Goal: Find specific page/section: Find specific page/section

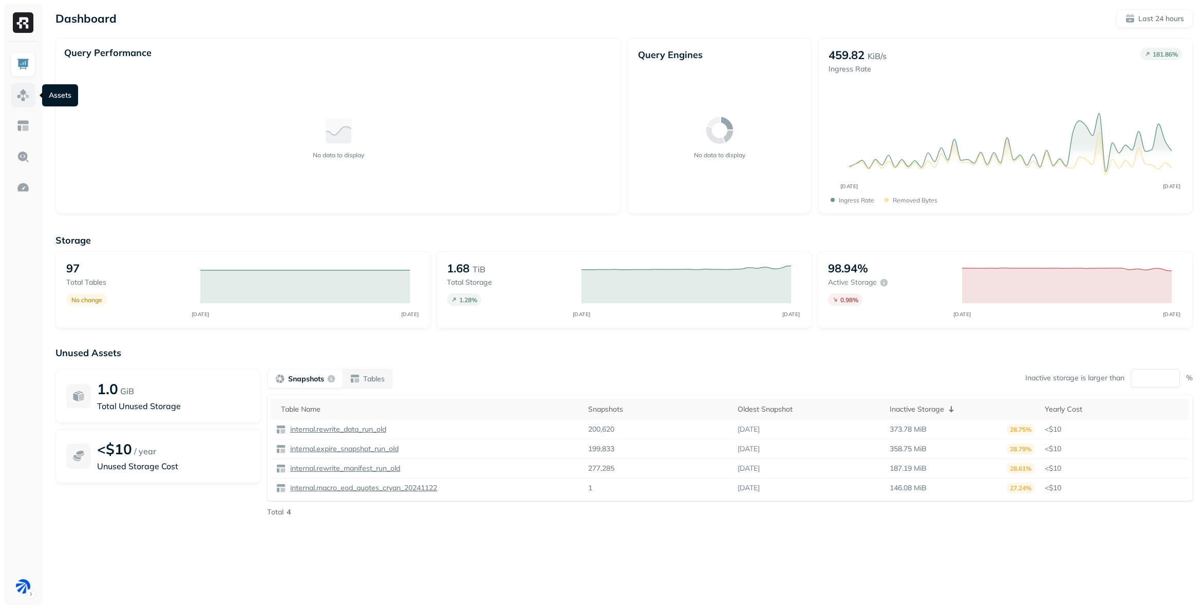
click at [25, 95] on img at bounding box center [22, 94] width 13 height 13
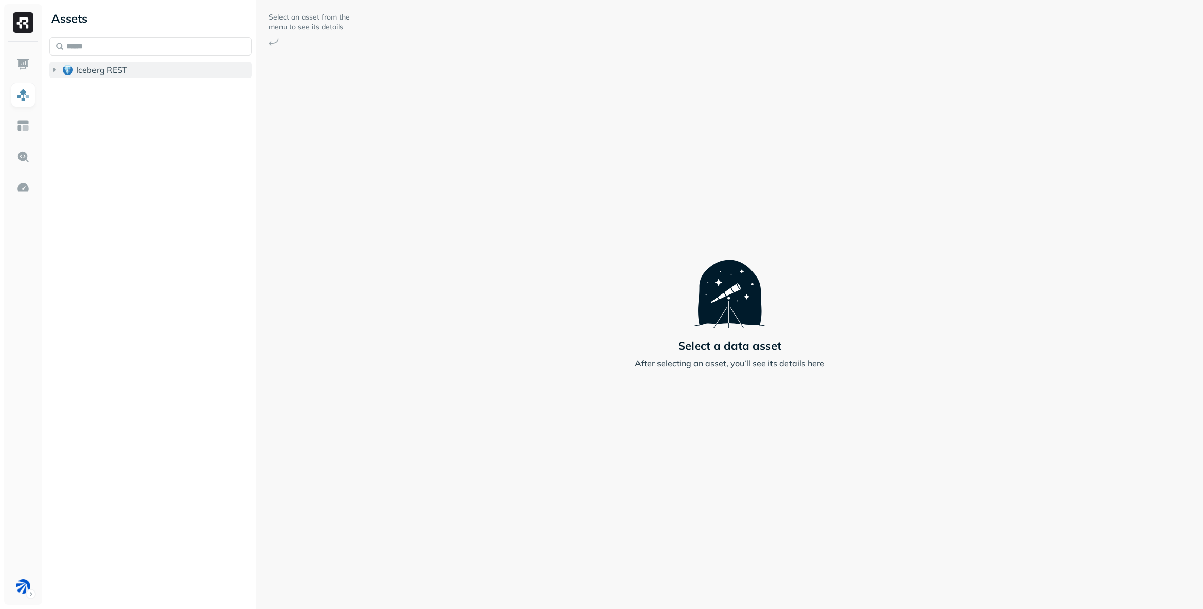
click at [110, 71] on span "Iceberg REST" at bounding box center [101, 70] width 51 height 10
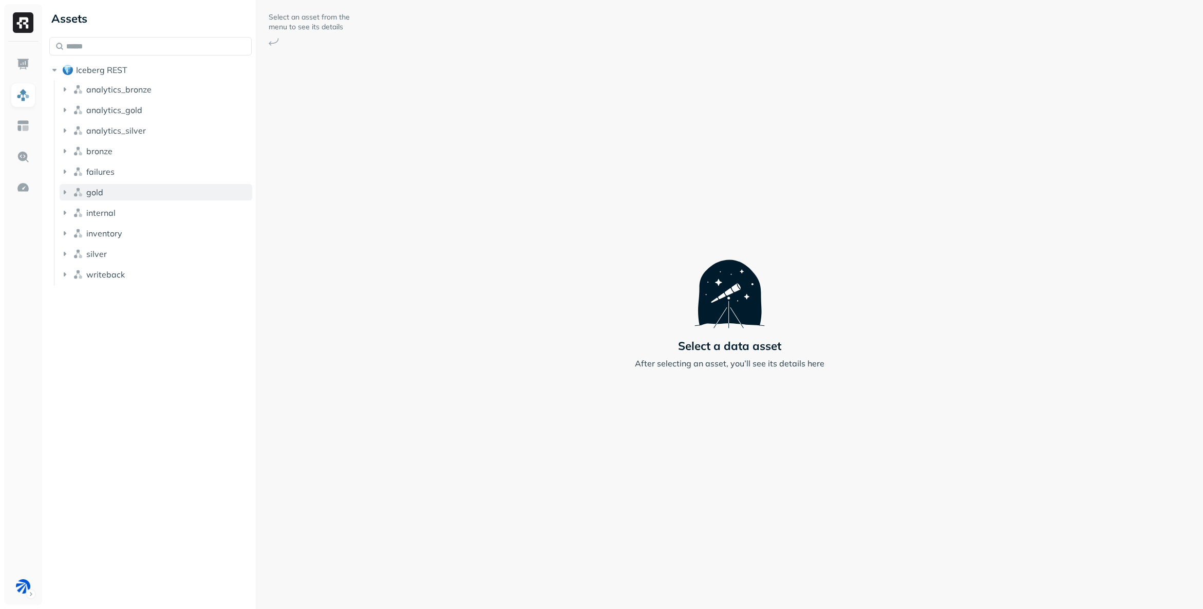
click at [115, 187] on button "gold" at bounding box center [156, 192] width 193 height 16
click at [113, 207] on p "( 9 )" at bounding box center [116, 212] width 10 height 10
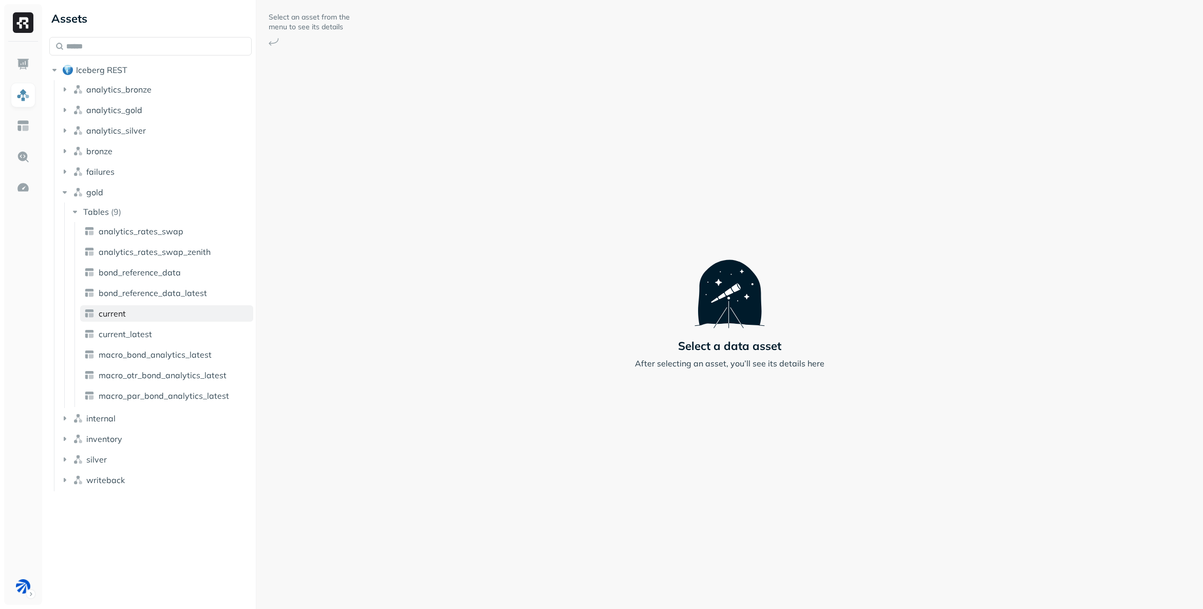
click at [127, 318] on link "current" at bounding box center [166, 313] width 173 height 16
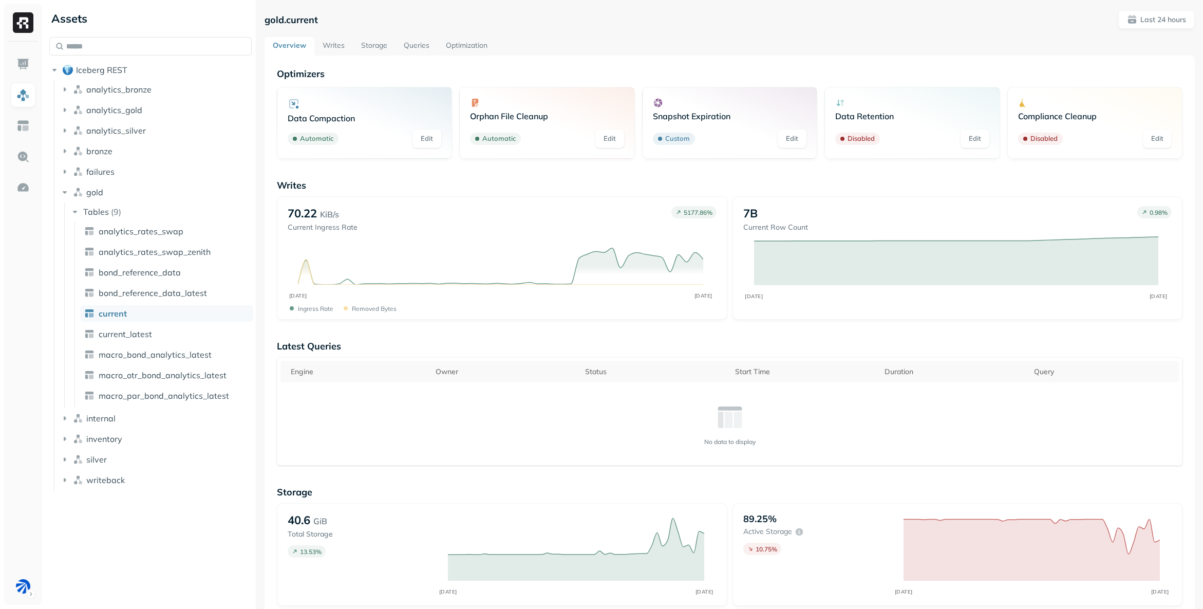
click at [374, 41] on link "Storage" at bounding box center [374, 46] width 43 height 18
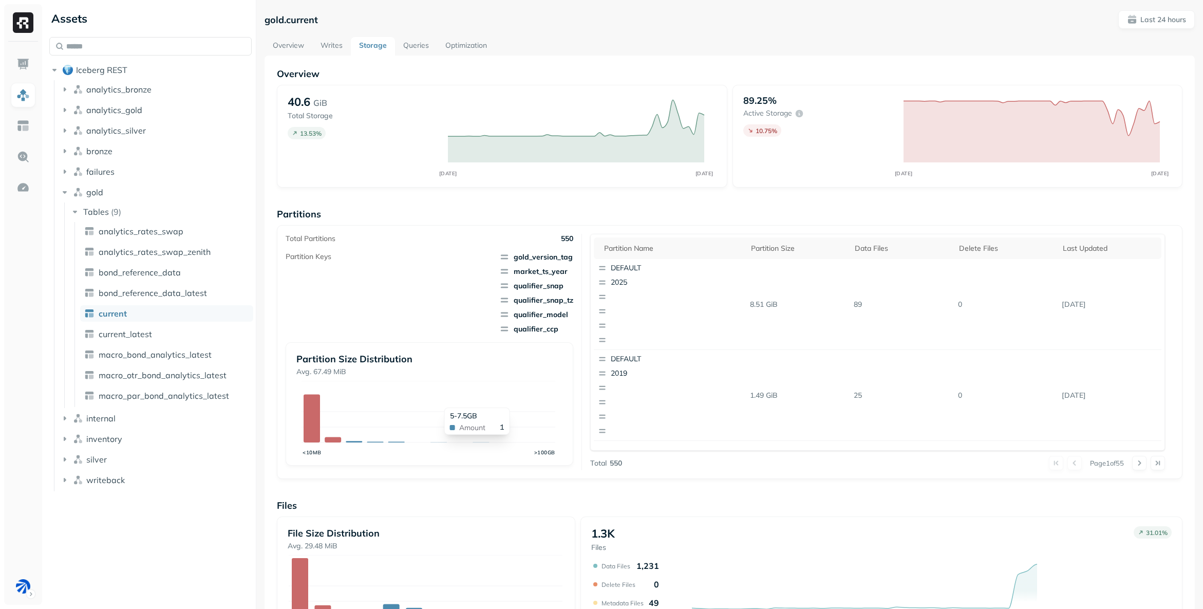
scroll to position [177, 0]
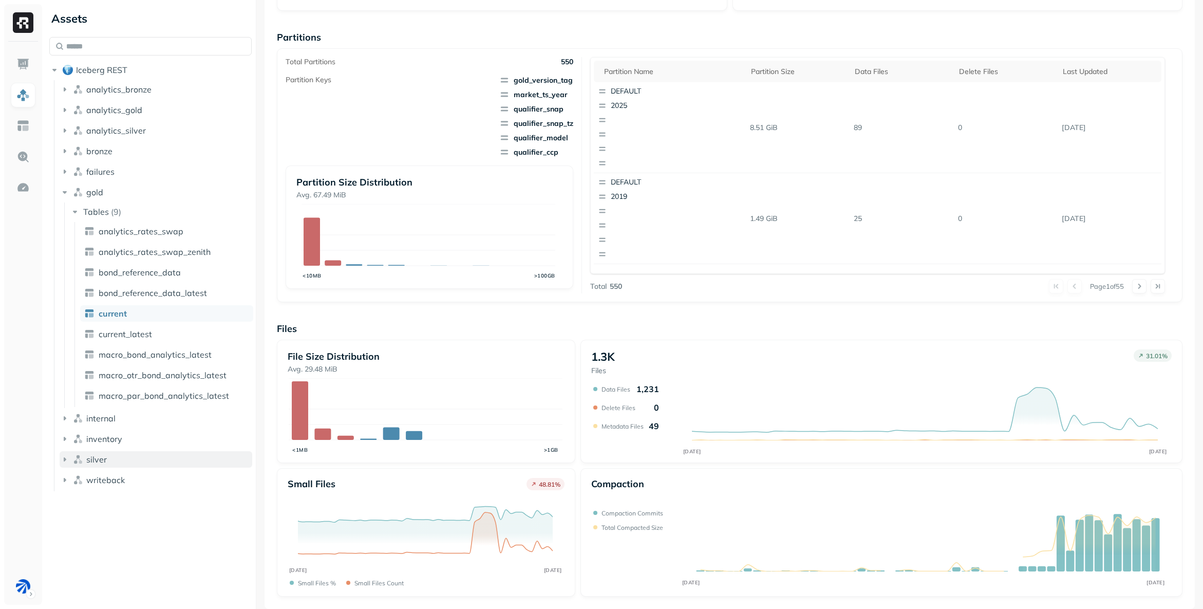
click at [65, 458] on icon "button" at bounding box center [65, 459] width 10 height 10
click at [93, 481] on span "Tables" at bounding box center [96, 479] width 26 height 10
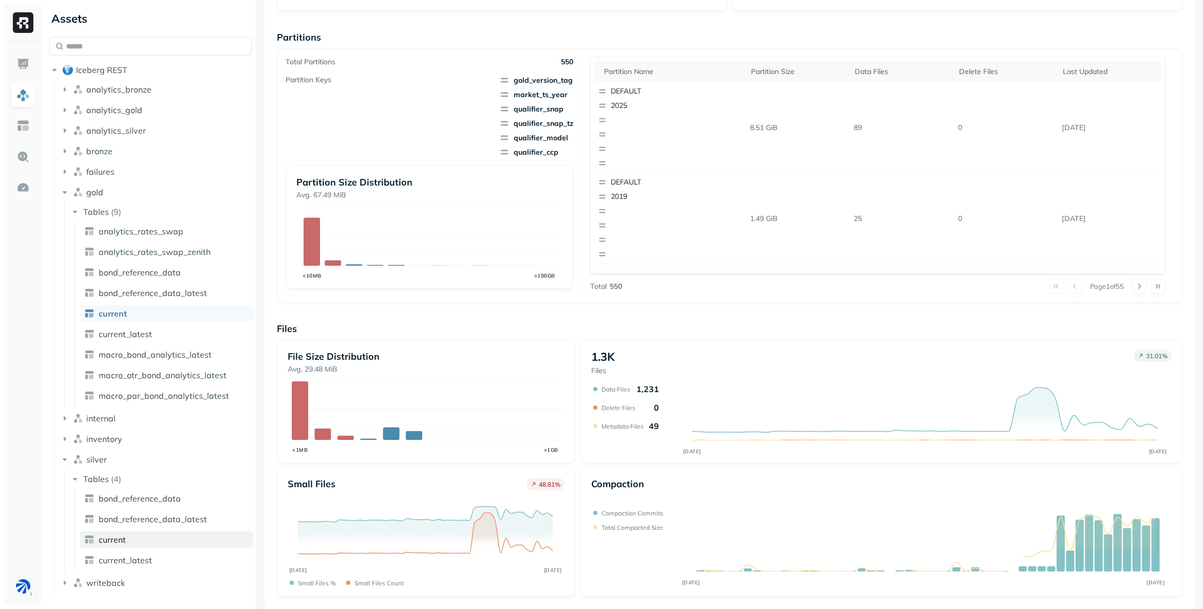
click at [121, 538] on span "current" at bounding box center [112, 539] width 27 height 10
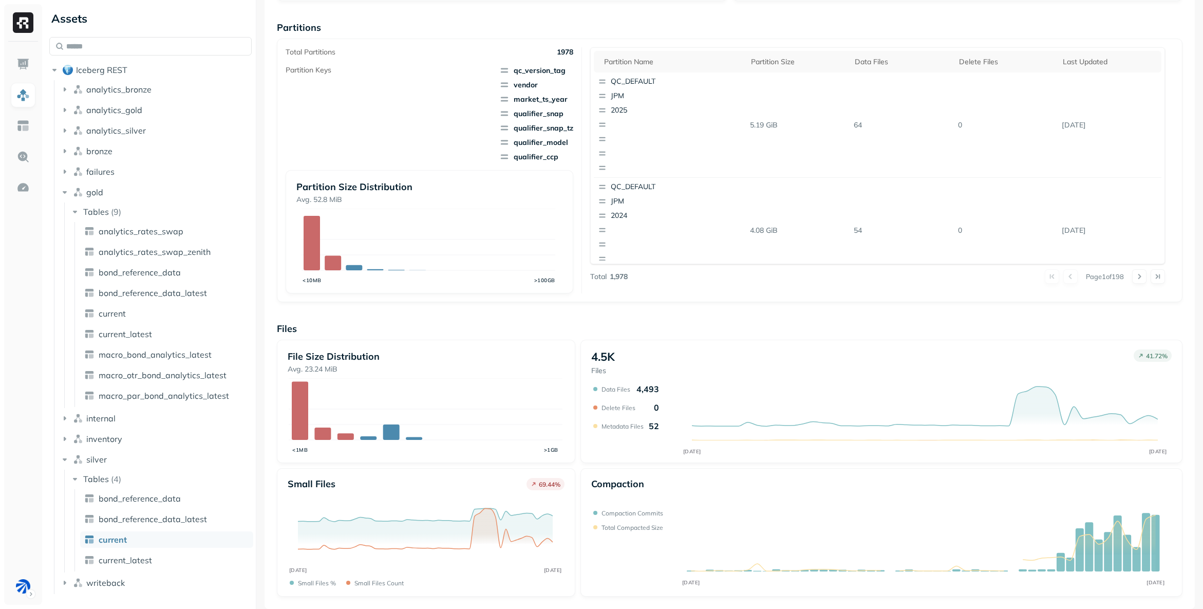
scroll to position [32, 0]
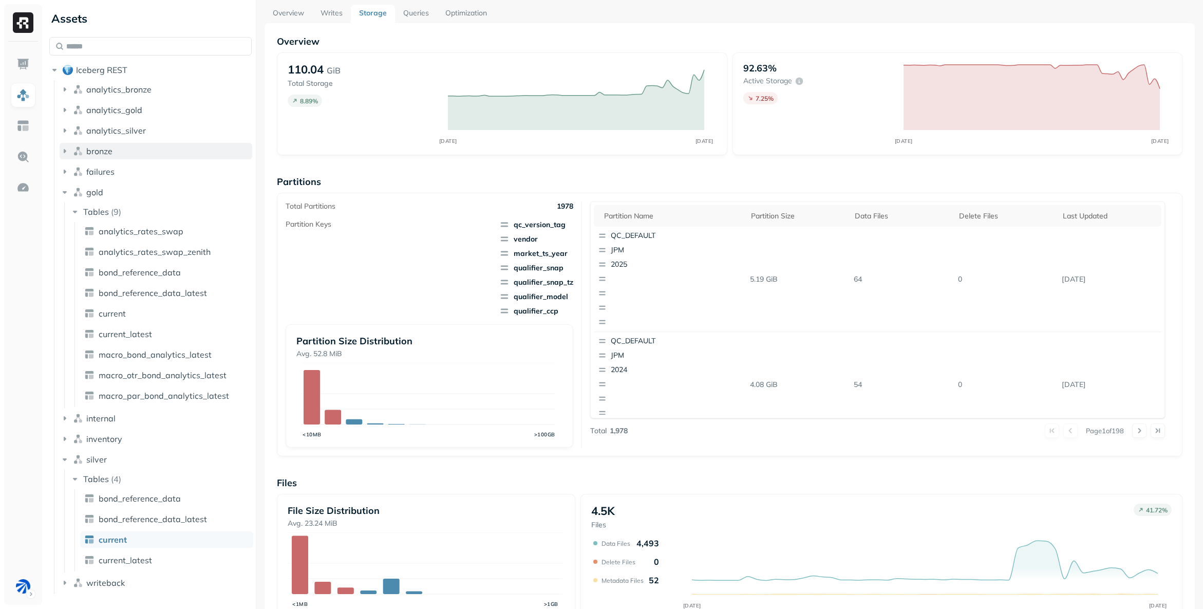
drag, startPoint x: 78, startPoint y: 148, endPoint x: 98, endPoint y: 149, distance: 20.1
click at [79, 148] on img "button" at bounding box center [78, 151] width 10 height 10
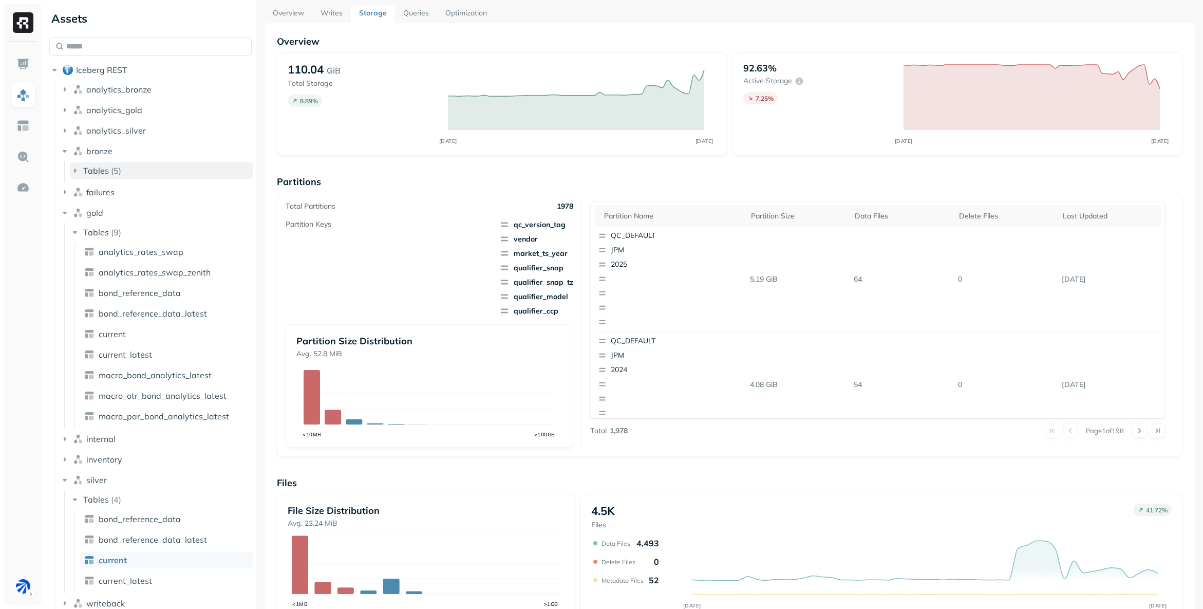
click at [115, 171] on p "( 5 )" at bounding box center [116, 170] width 10 height 10
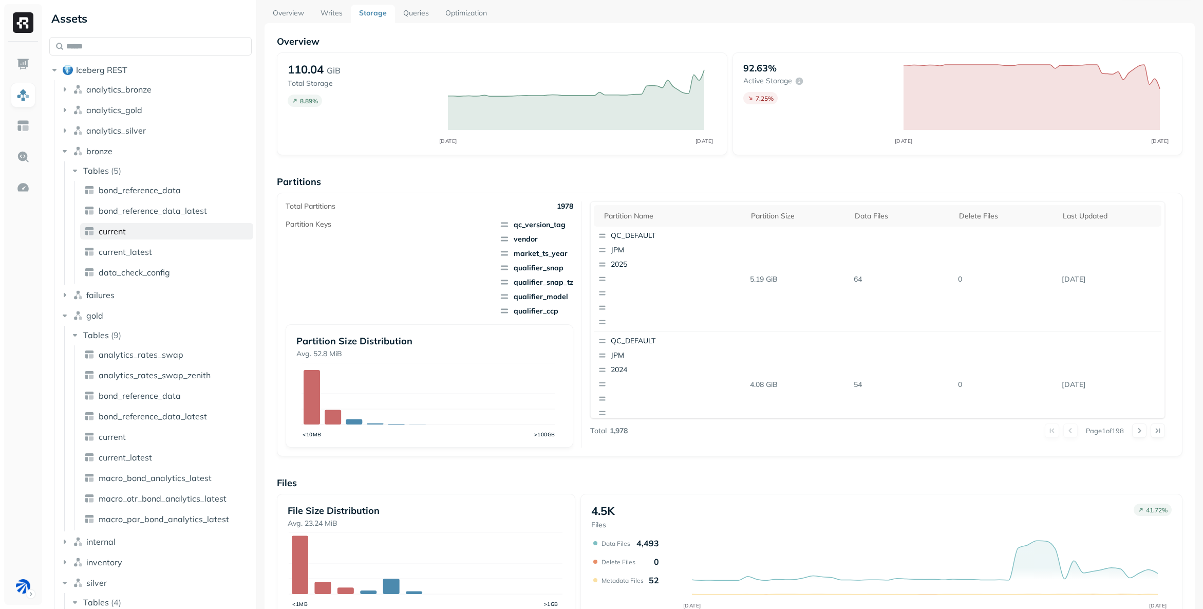
click at [145, 228] on link "current" at bounding box center [166, 231] width 173 height 16
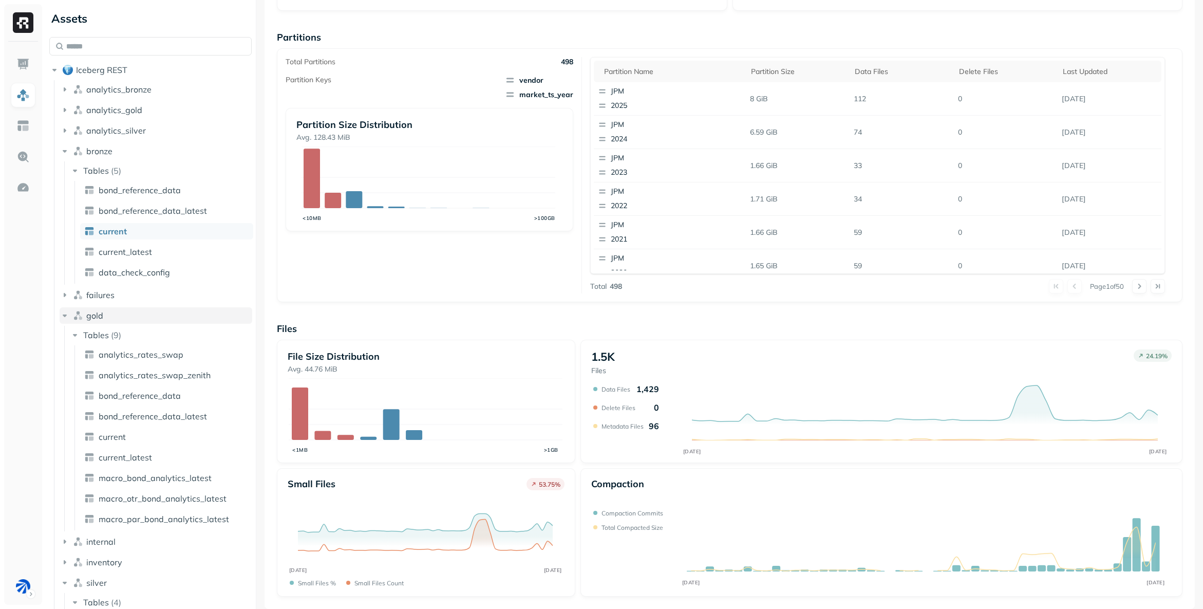
scroll to position [103, 0]
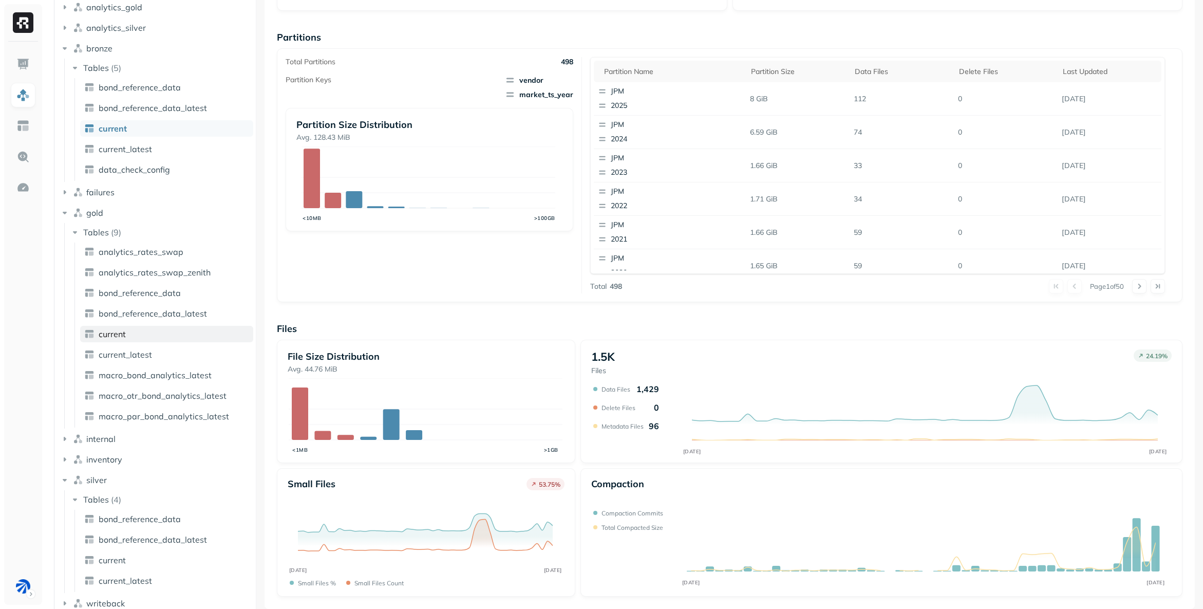
click at [132, 333] on link "current" at bounding box center [166, 334] width 173 height 16
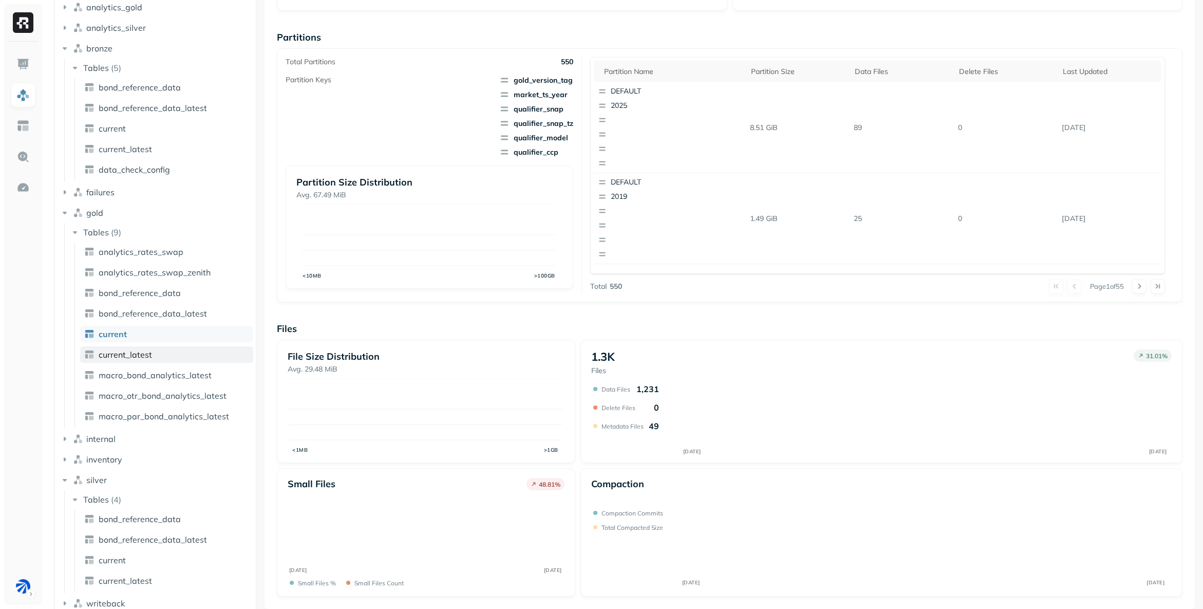
scroll to position [112, 0]
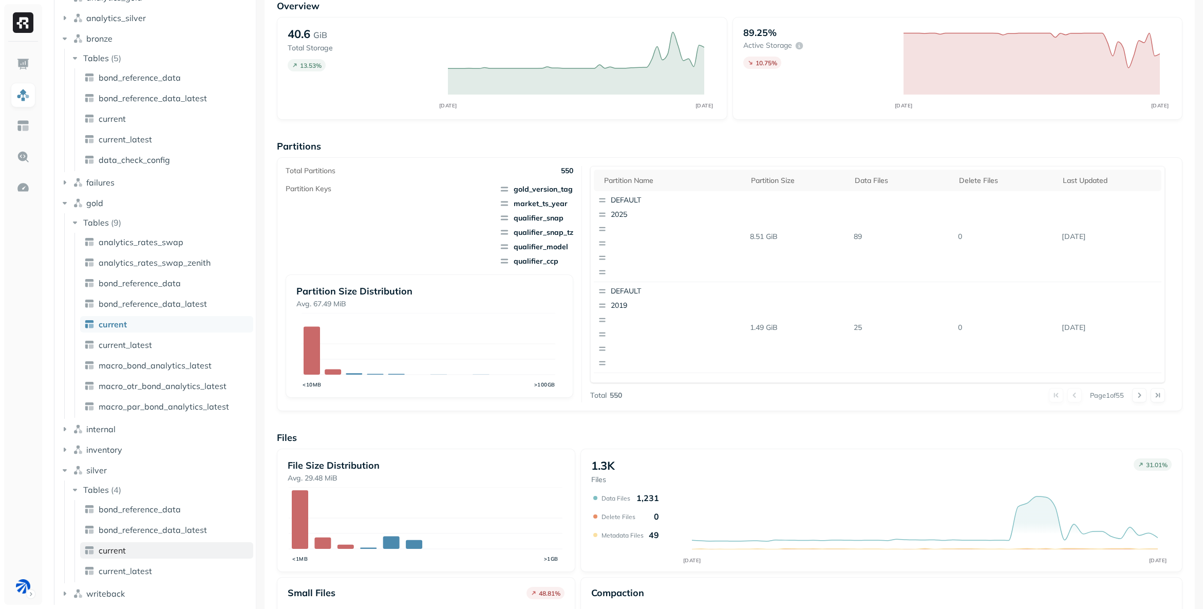
click at [145, 545] on link "current" at bounding box center [166, 550] width 173 height 16
